Goal: Task Accomplishment & Management: Manage account settings

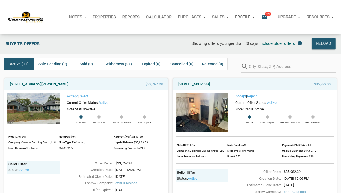
click at [248, 17] on p "Profile" at bounding box center [243, 17] width 16 height 5
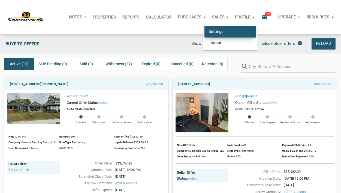
click at [224, 31] on link "Settings" at bounding box center [230, 31] width 52 height 11
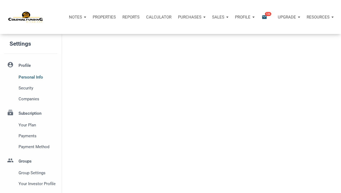
select select
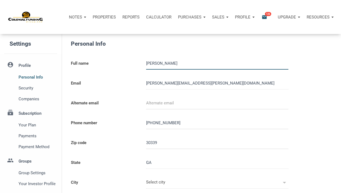
type input "VINNINGS"
select select
type input "4044014639"
type input "ATLANTA"
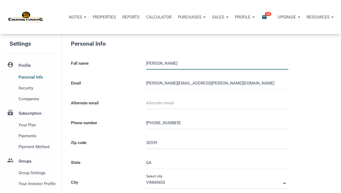
type input "ATLANTA"
select select
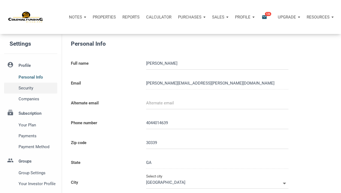
click at [29, 87] on span "Security" at bounding box center [37, 88] width 36 height 7
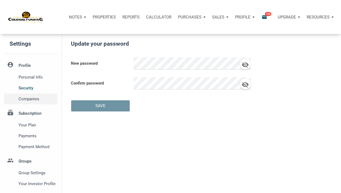
click at [31, 100] on span "Companies" at bounding box center [37, 99] width 36 height 7
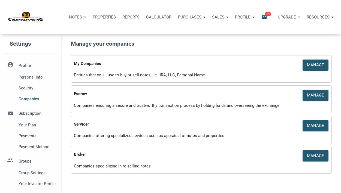
click at [32, 115] on li "subscriptions Subscription Your plan Payments Payment Method" at bounding box center [30, 129] width 61 height 48
click at [28, 124] on span "Your plan" at bounding box center [37, 125] width 36 height 7
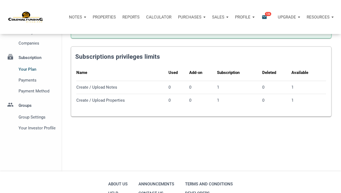
scroll to position [56, 0]
click at [34, 126] on span "Your Investor Profile" at bounding box center [37, 128] width 36 height 7
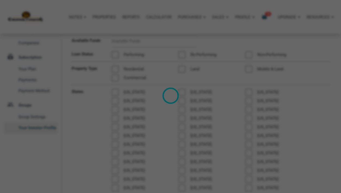
type input "Wealth Builder - Future Income"
select select
type input "$ 180,000"
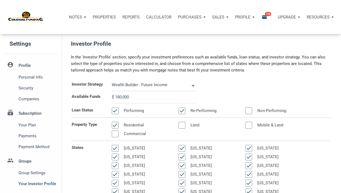
click at [130, 96] on input "$ 180,000" at bounding box center [154, 97] width 85 height 12
select select
type input "$ 18,000"
select select
type input "$ 1,800"
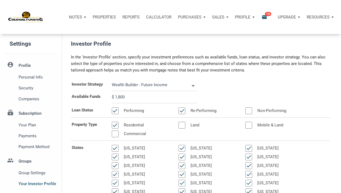
select select
type input "$ 180"
select select
type input "$ 18"
select select
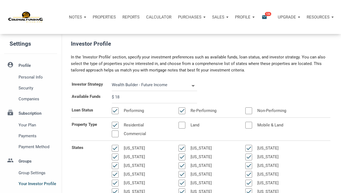
type input "$ 1"
select select
type input "$ 2"
select select
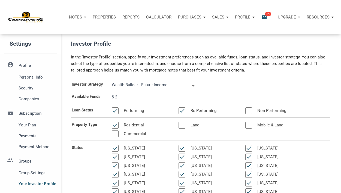
type input "$ 21"
select select
type input "$ 215"
select select
type input "$ 2,150"
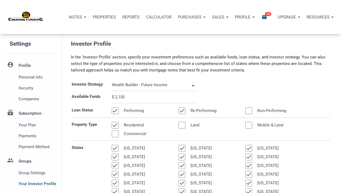
select select
type input "$ 21,500"
select select
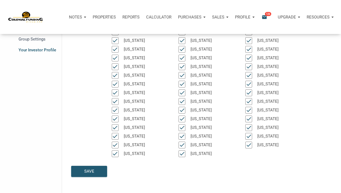
scroll to position [136, 0]
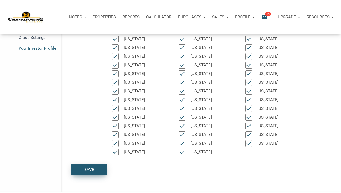
type input "$ 215,000"
click at [85, 172] on div "Save" at bounding box center [89, 170] width 10 height 6
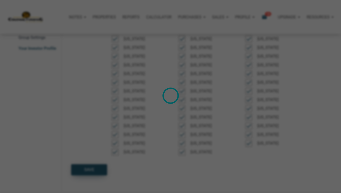
select select
type input "$ 215,000"
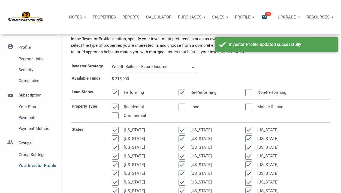
scroll to position [0, 0]
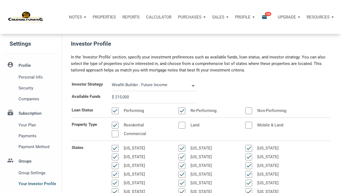
click at [198, 18] on p "Purchases" at bounding box center [189, 17] width 23 height 5
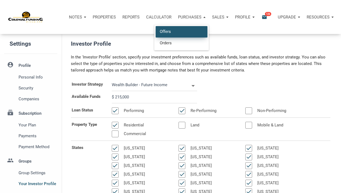
click at [176, 30] on link "Offers" at bounding box center [181, 31] width 52 height 11
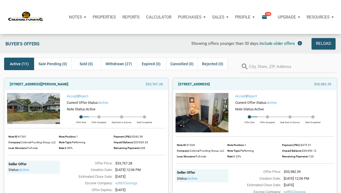
click at [118, 44] on div "Showing offers younger than 30 days. Include older offers" at bounding box center [203, 43] width 201 height 11
click at [325, 41] on div "Reload" at bounding box center [323, 44] width 15 height 7
click at [321, 42] on div "Reload" at bounding box center [323, 44] width 15 height 7
click at [266, 16] on span "126" at bounding box center [268, 14] width 6 height 4
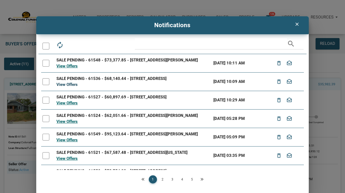
click at [72, 87] on link "View Offers" at bounding box center [66, 84] width 21 height 5
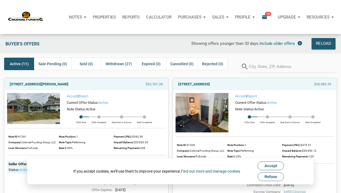
click at [275, 177] on span "Refuse" at bounding box center [270, 177] width 13 height 4
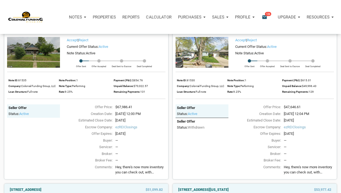
scroll to position [378, 0]
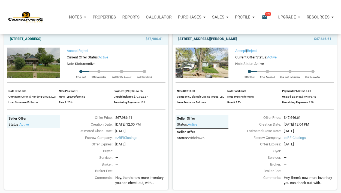
click at [228, 42] on link "[STREET_ADDRESS][PERSON_NAME]" at bounding box center [207, 39] width 59 height 7
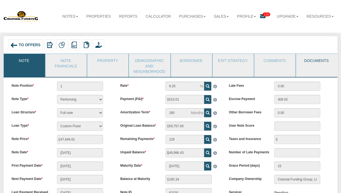
click at [316, 60] on link "Documents" at bounding box center [316, 61] width 41 height 14
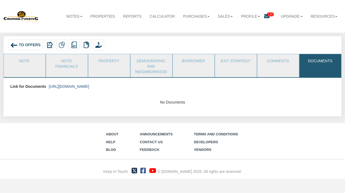
click at [89, 87] on link "https://colonialfundinggroup.sharepoint.com/:f:/s/operationsteam/EnFmrck22z5OlA…" at bounding box center [69, 86] width 40 height 4
